Goal: Book appointment/travel/reservation

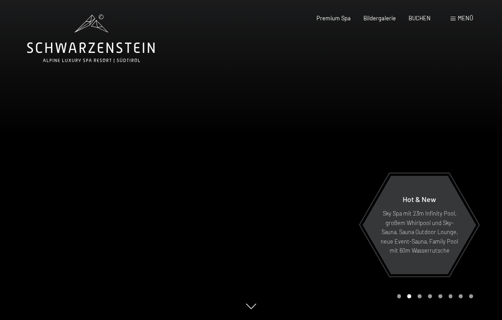
click at [470, 17] on span "Menü" at bounding box center [465, 17] width 15 height 7
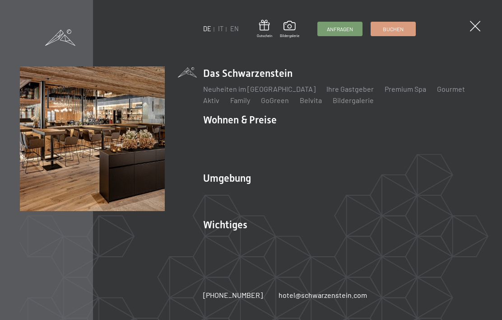
click at [222, 28] on link "IT" at bounding box center [220, 29] width 5 height 8
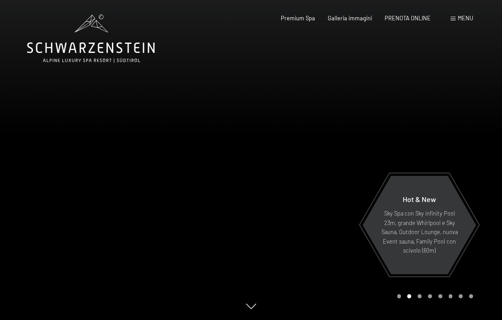
click at [418, 19] on span "PRENOTA ONLINE" at bounding box center [408, 17] width 46 height 7
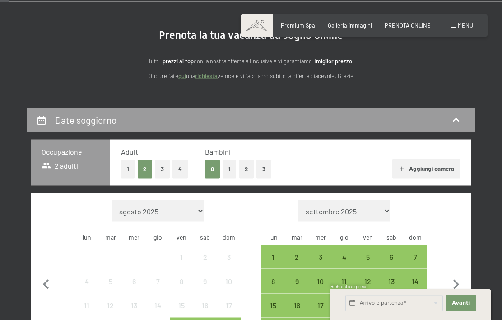
scroll to position [84, 0]
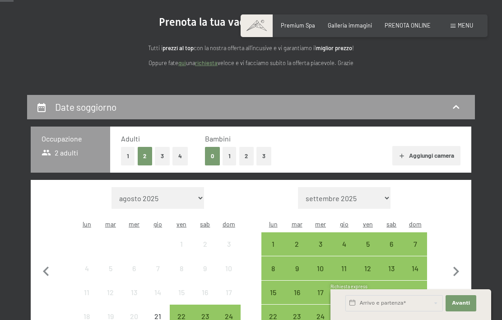
click at [229, 152] on button "1" at bounding box center [230, 156] width 14 height 19
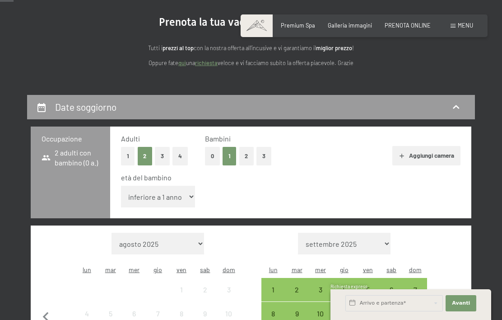
click at [177, 189] on select "inferiore a 1 anno 1 anno 2 anni 3 anni 4 anni 5 anni 6 anni 7 anni 8 anni 9 an…" at bounding box center [158, 197] width 75 height 22
select select "3"
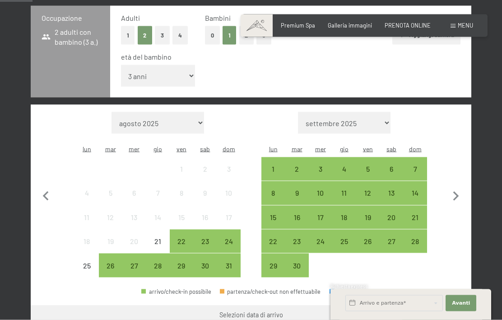
scroll to position [205, 0]
click at [203, 237] on div "23" at bounding box center [205, 248] width 22 height 22
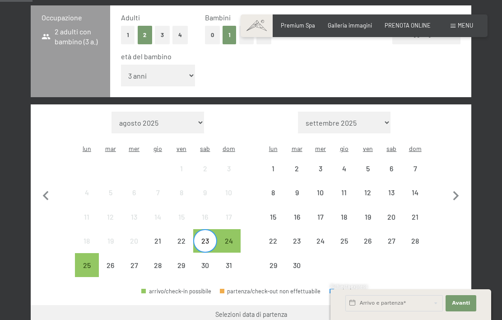
click at [233, 237] on div "24" at bounding box center [229, 248] width 22 height 22
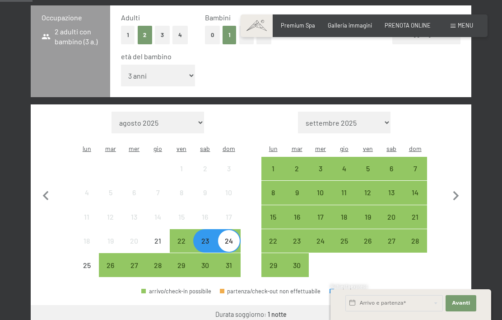
click at [440, 305] on button "Vai a «Camera»" at bounding box center [437, 316] width 69 height 22
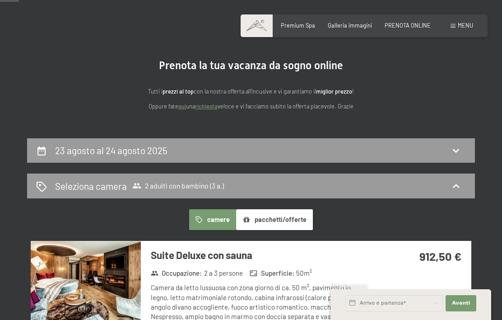
scroll to position [0, 0]
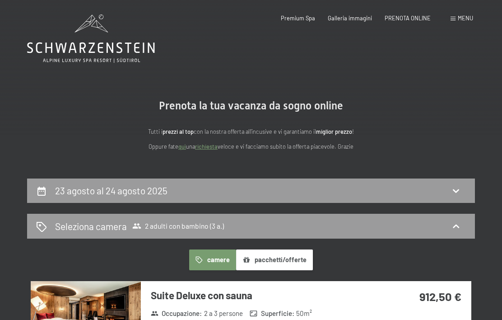
click at [455, 18] on span at bounding box center [453, 19] width 5 height 4
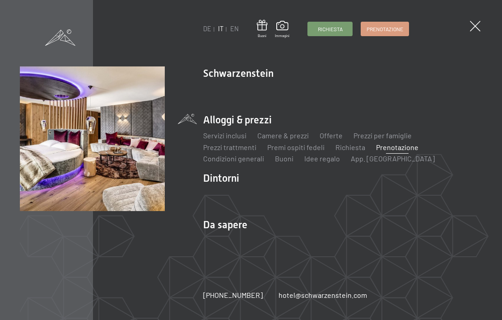
click at [273, 135] on link "Camere & prezzi" at bounding box center [284, 135] width 52 height 9
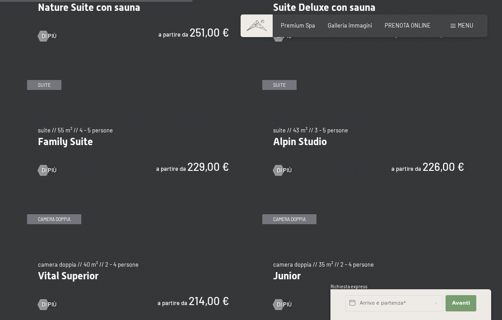
scroll to position [814, 0]
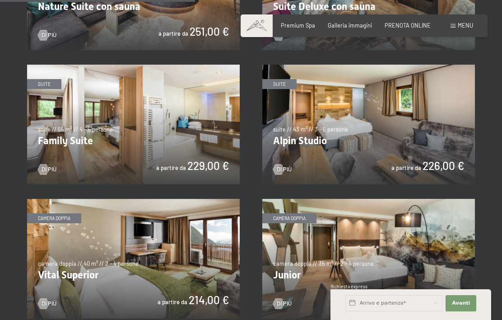
click at [276, 165] on div at bounding box center [279, 169] width 6 height 11
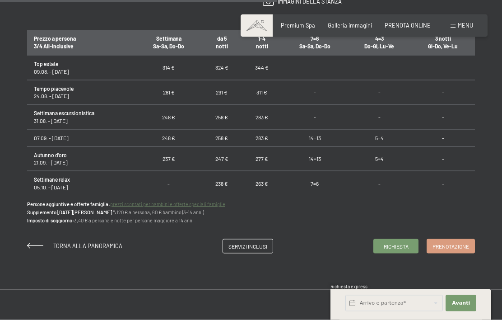
scroll to position [555, 0]
